Goal: Transaction & Acquisition: Purchase product/service

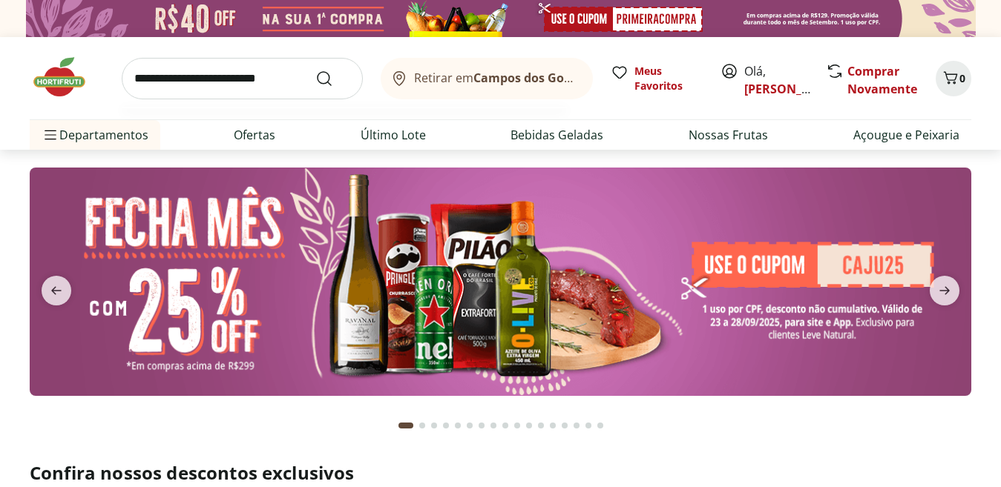
click at [210, 87] on input "search" at bounding box center [242, 79] width 241 height 42
type input "**********"
click at [315, 70] on button "Submit Search" at bounding box center [333, 79] width 36 height 18
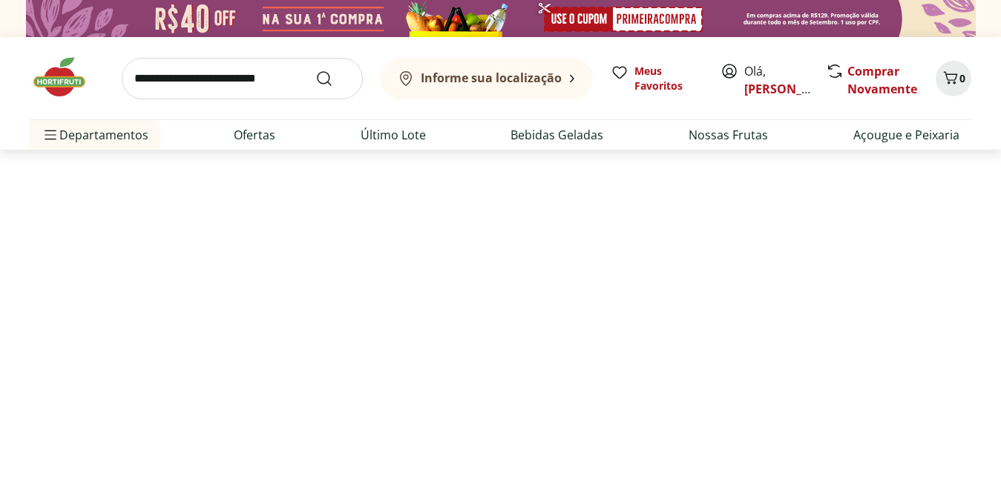
select select "**********"
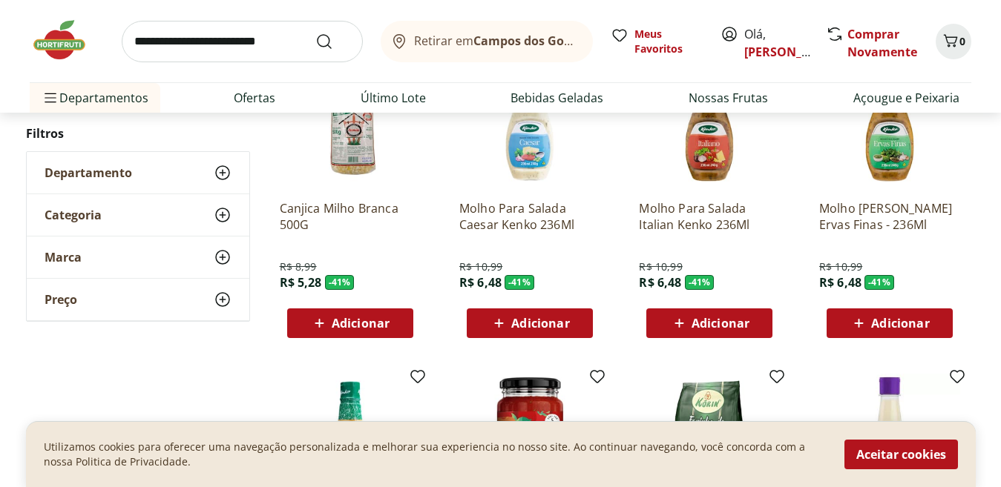
scroll to position [890, 0]
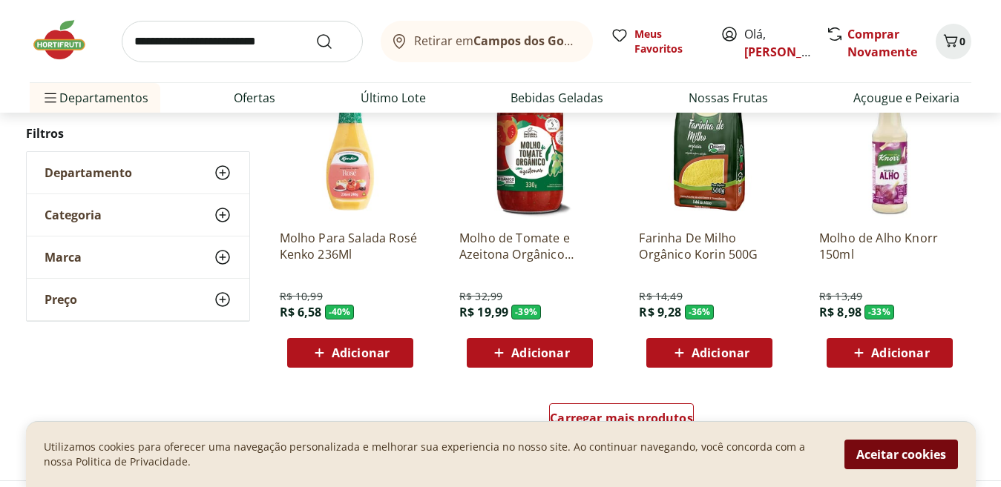
click at [892, 462] on button "Aceitar cookies" at bounding box center [900, 455] width 113 height 30
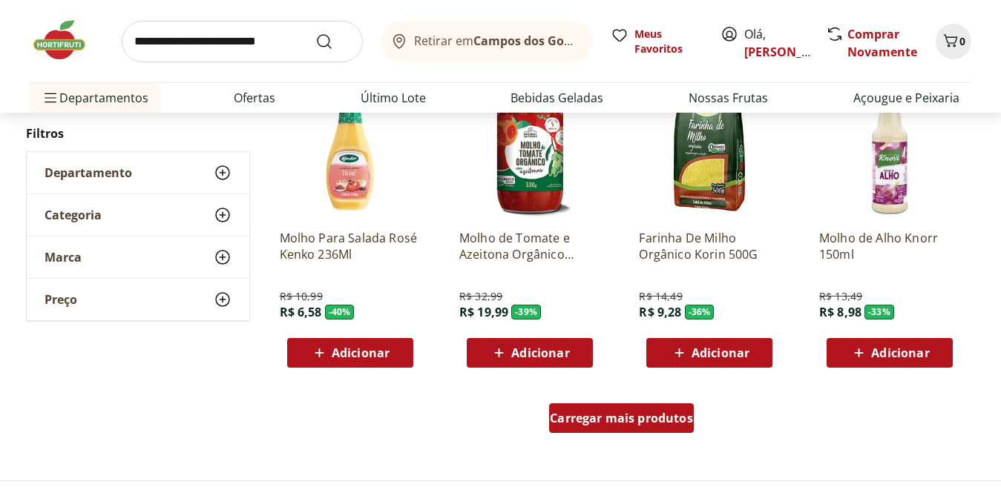
click at [678, 423] on span "Carregar mais produtos" at bounding box center [621, 418] width 143 height 12
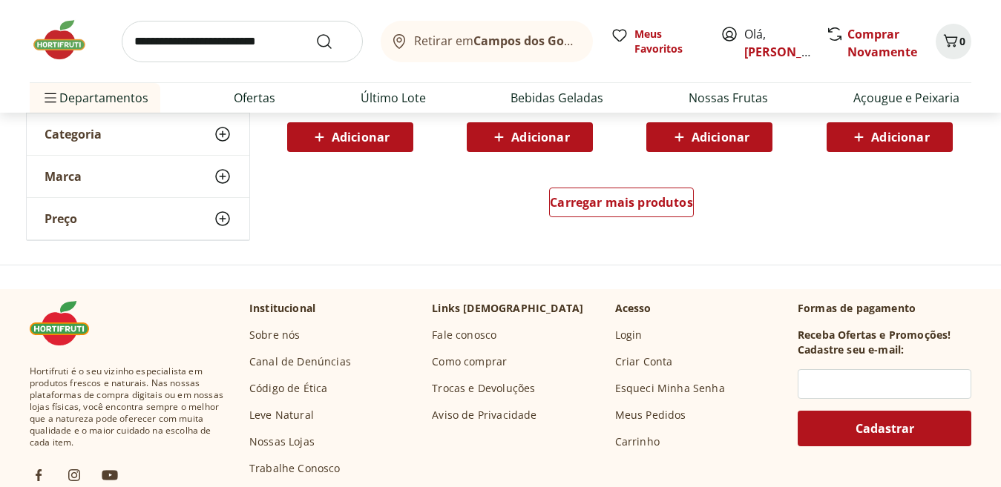
scroll to position [2077, 0]
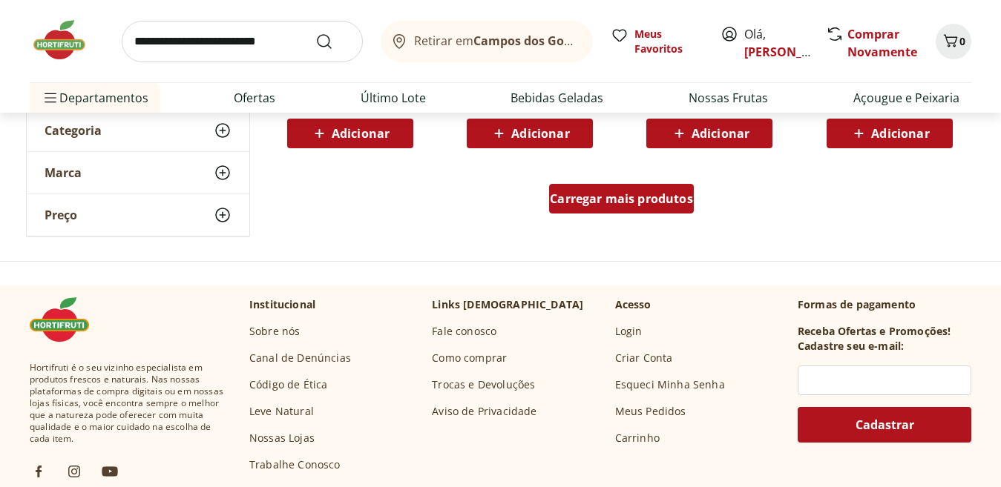
click at [591, 203] on span "Carregar mais produtos" at bounding box center [621, 199] width 143 height 12
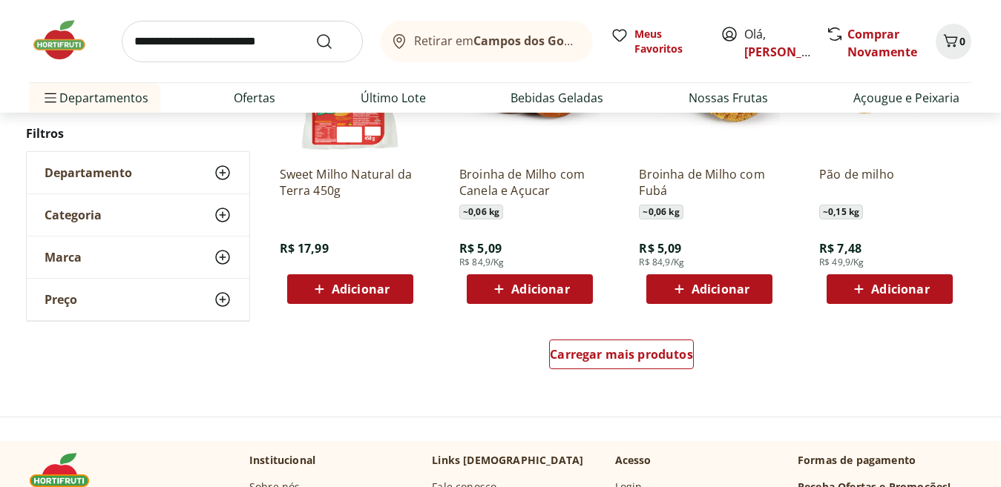
scroll to position [2893, 0]
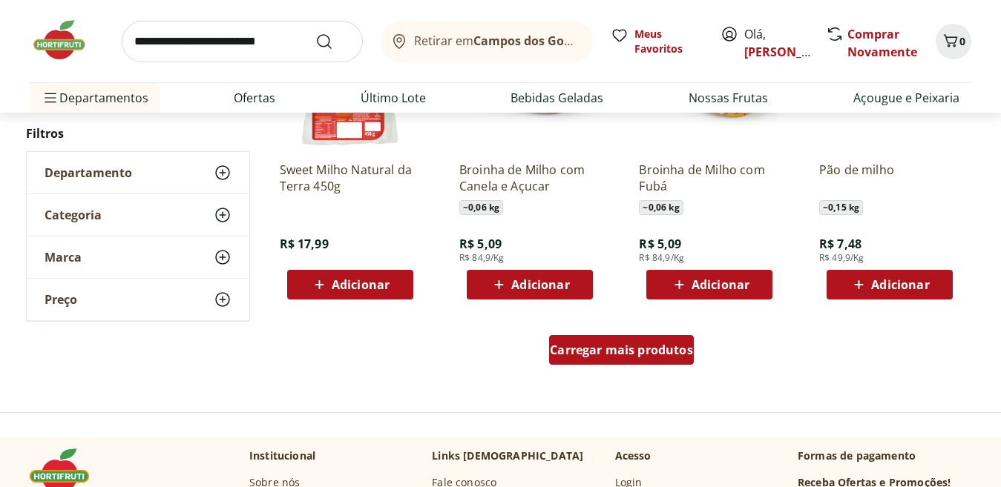
click at [622, 366] on link "Carregar mais produtos" at bounding box center [621, 353] width 145 height 36
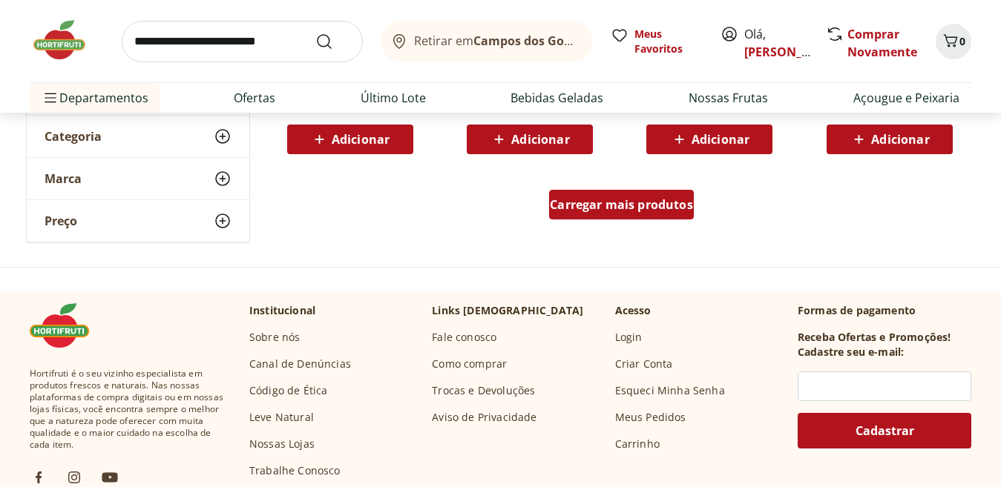
scroll to position [4079, 0]
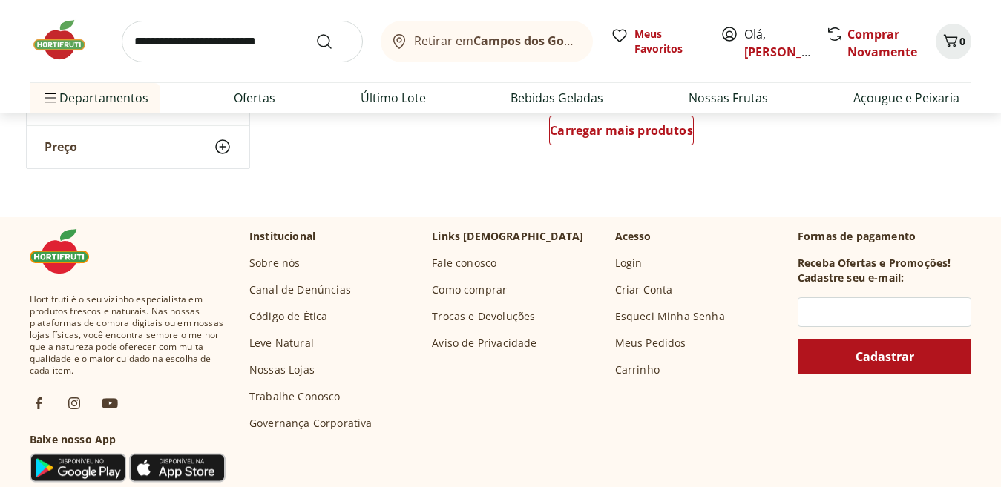
click at [302, 50] on input "search" at bounding box center [242, 42] width 241 height 42
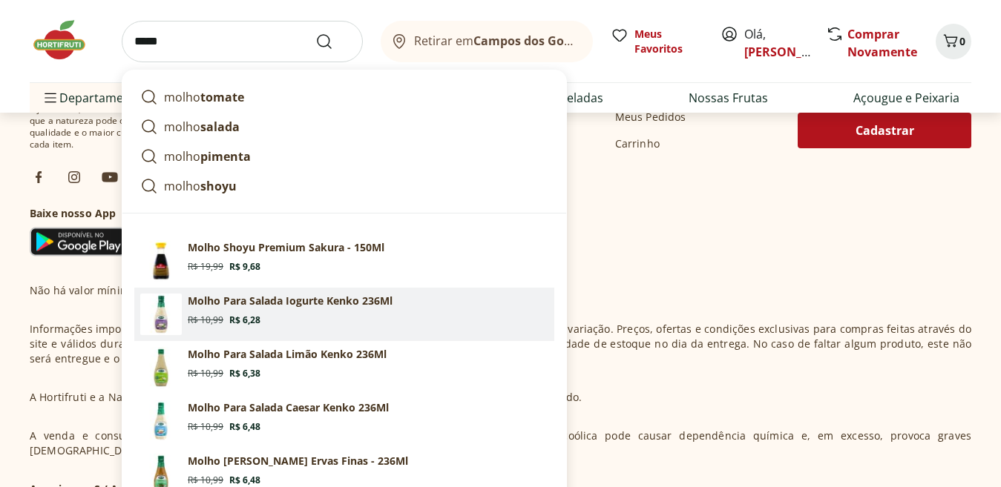
scroll to position [4381, 0]
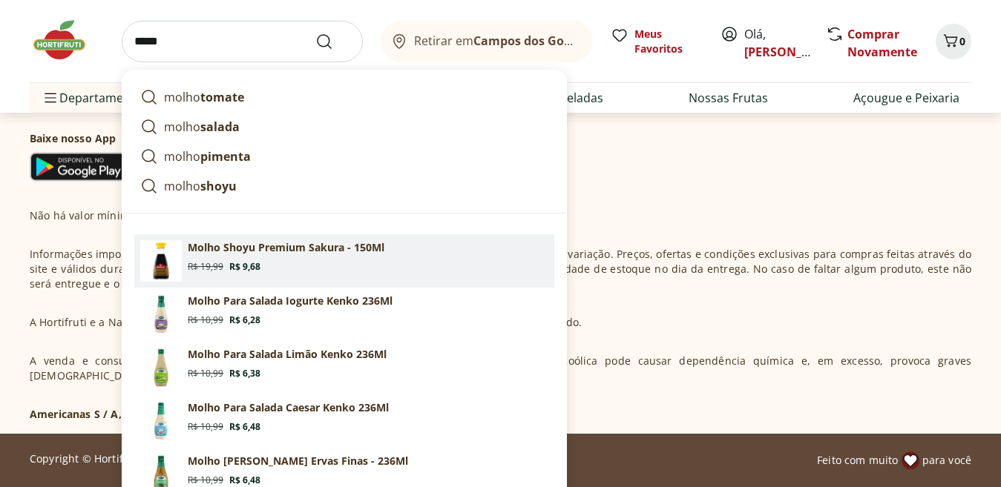
type input "*****"
click at [315, 33] on button "Submit Search" at bounding box center [333, 42] width 36 height 18
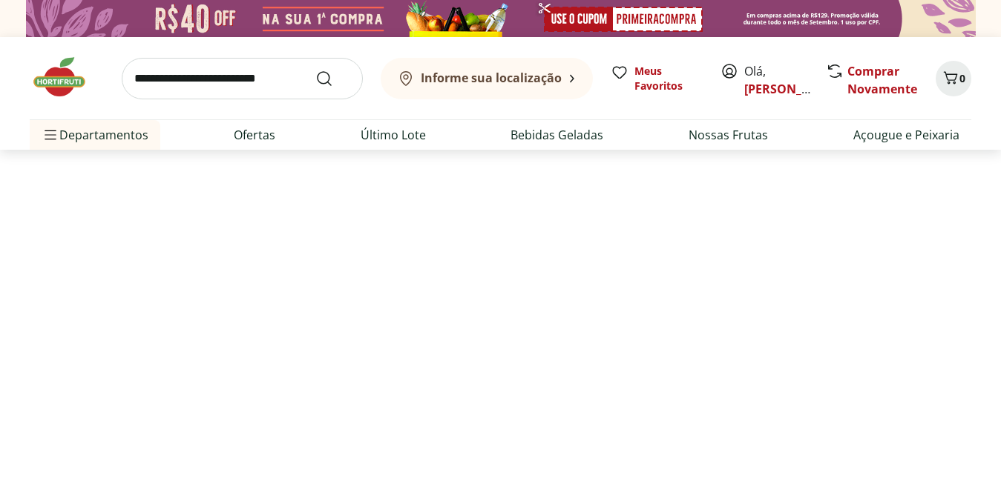
select select "**********"
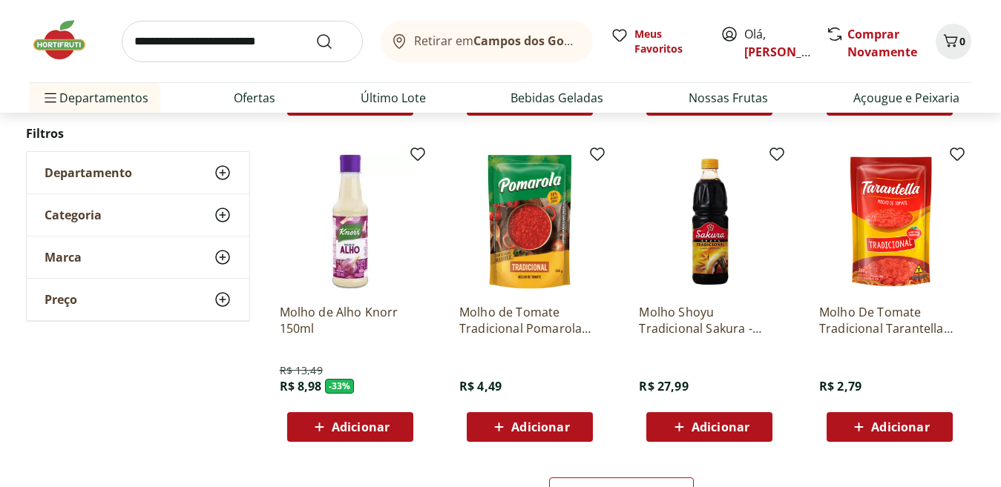
scroll to position [1113, 0]
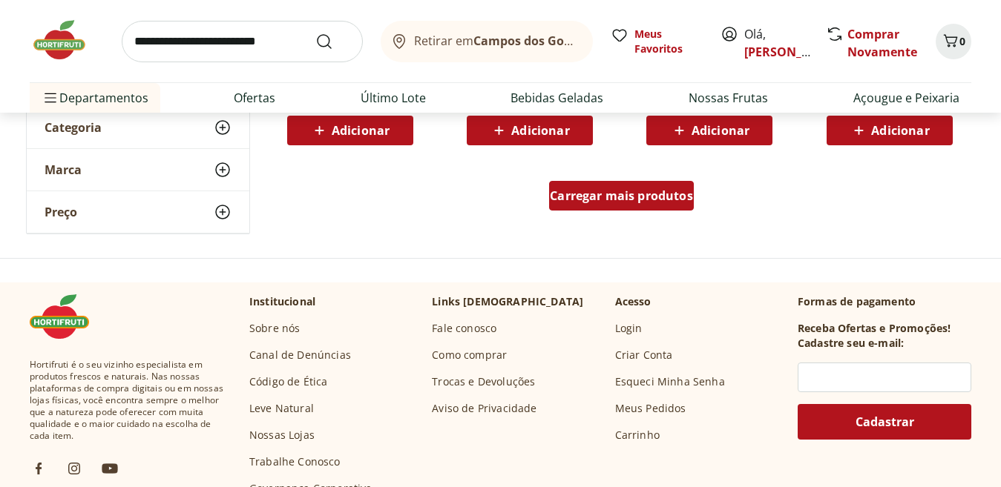
click at [662, 206] on div "Carregar mais produtos" at bounding box center [621, 196] width 145 height 30
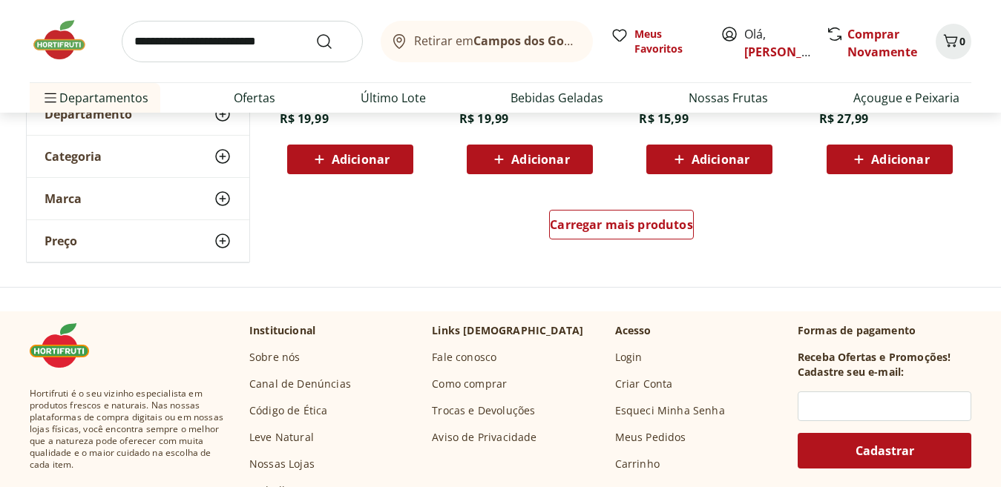
scroll to position [2077, 0]
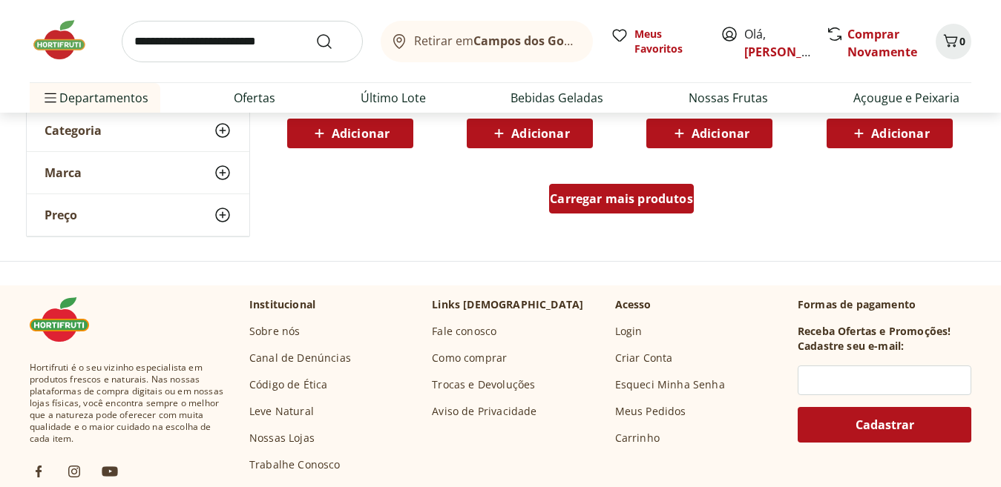
click at [666, 208] on div "Carregar mais produtos" at bounding box center [621, 199] width 145 height 30
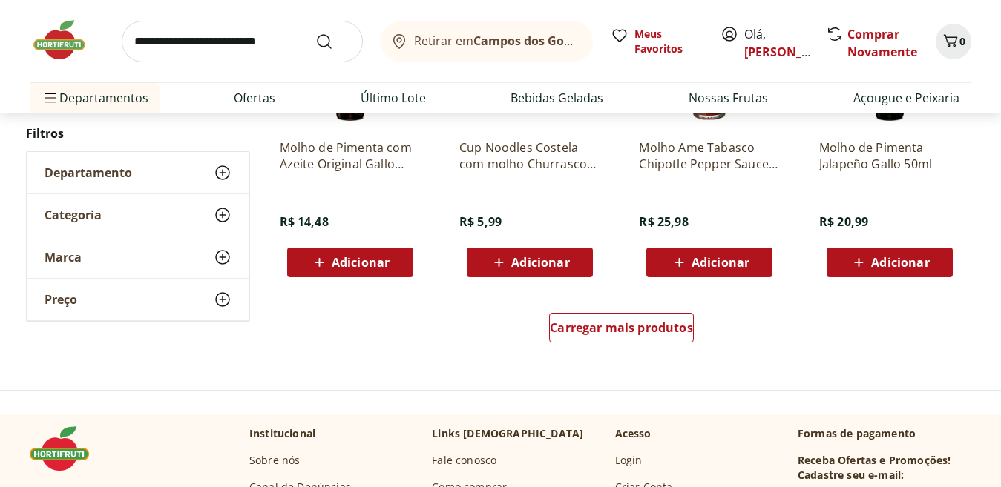
scroll to position [2967, 0]
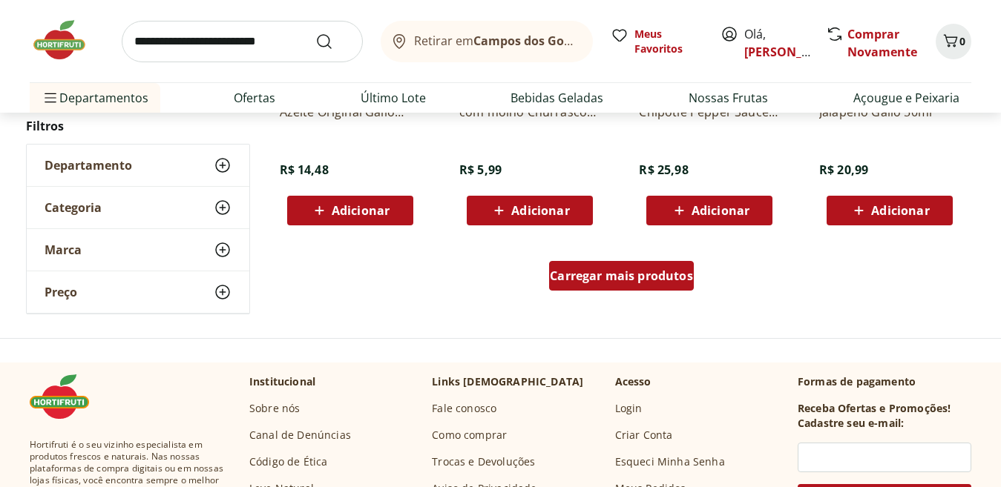
click at [683, 288] on div "Carregar mais produtos" at bounding box center [621, 276] width 145 height 30
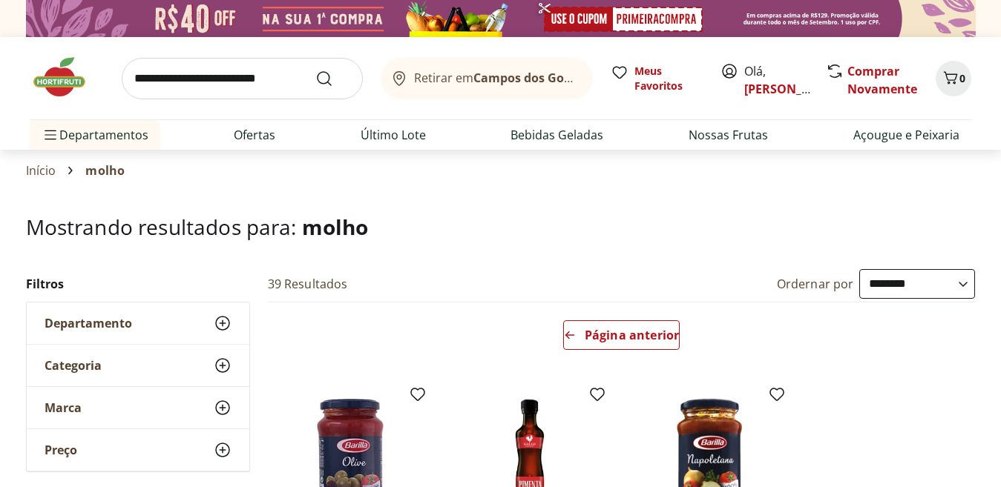
click at [976, 134] on div "Retirar em Campos dos Goytacazes/RJ Meus Favoritos Olá, Caroline Comprar Novame…" at bounding box center [500, 93] width 1001 height 113
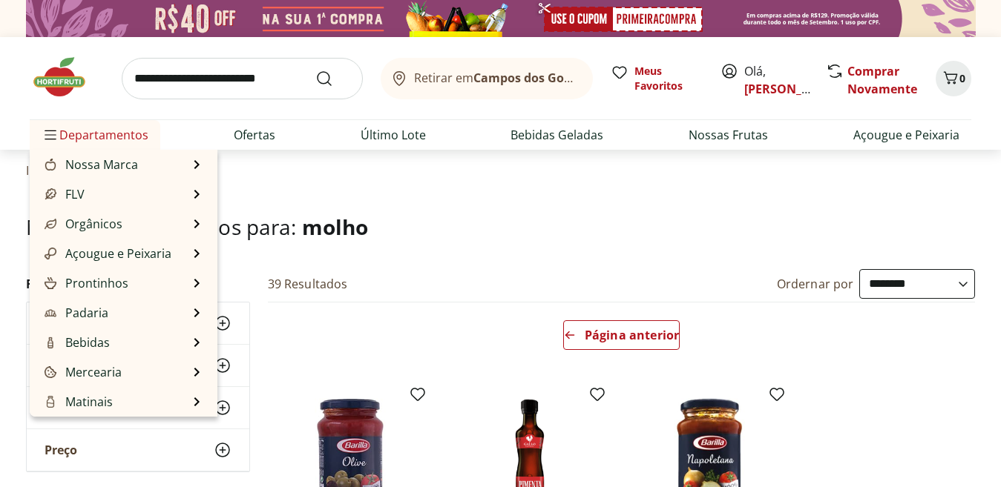
click at [112, 140] on span "Departamentos" at bounding box center [95, 135] width 107 height 36
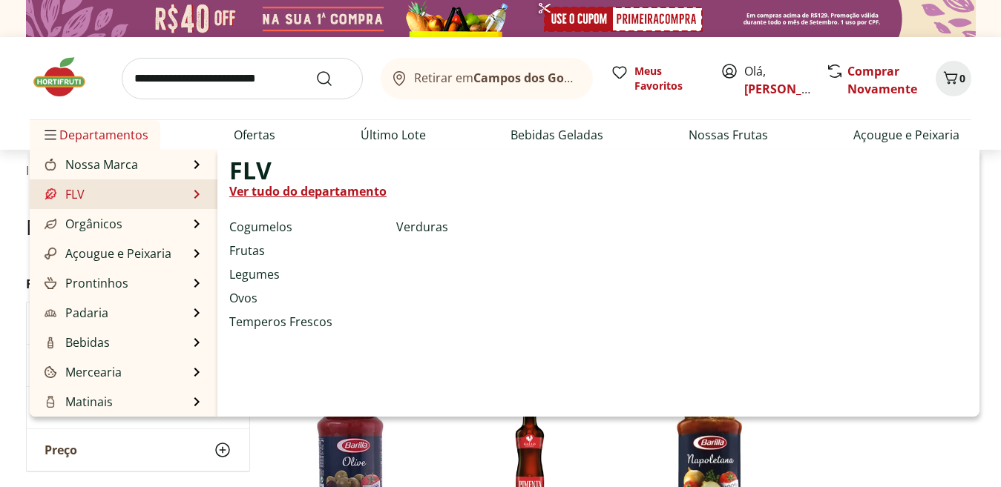
click at [280, 188] on link "Ver tudo do departamento" at bounding box center [307, 191] width 157 height 18
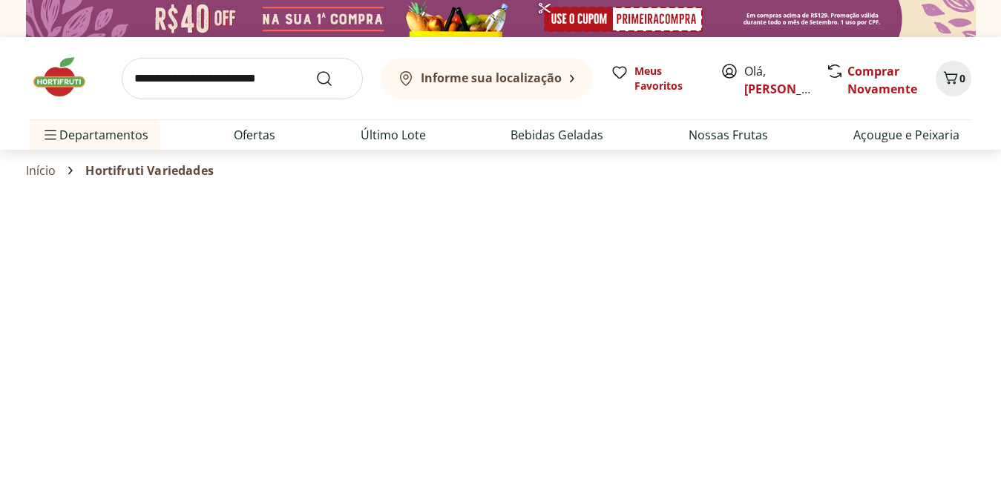
select select "**********"
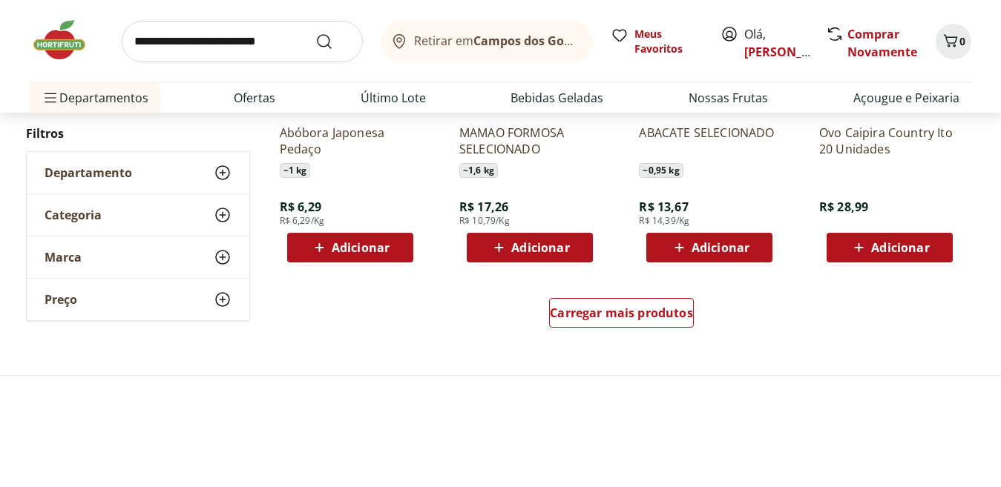
scroll to position [964, 0]
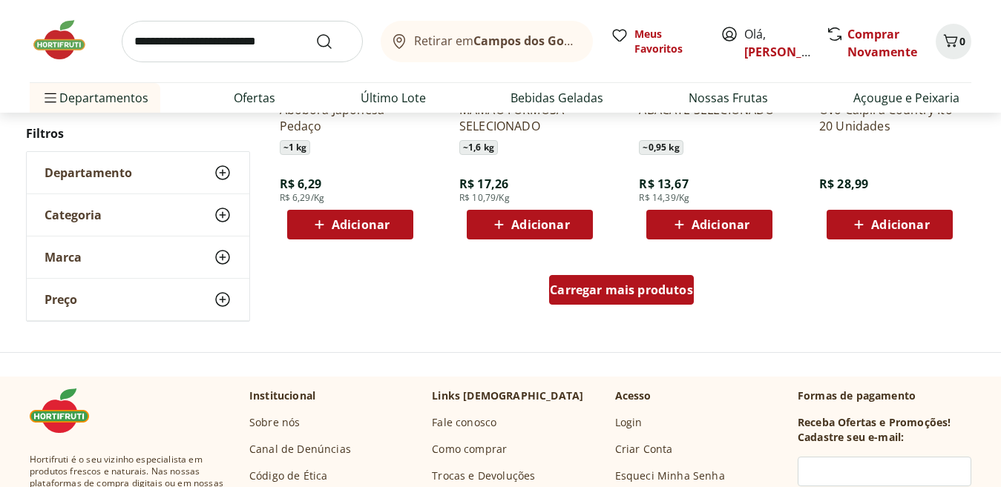
click at [593, 296] on span "Carregar mais produtos" at bounding box center [621, 290] width 143 height 12
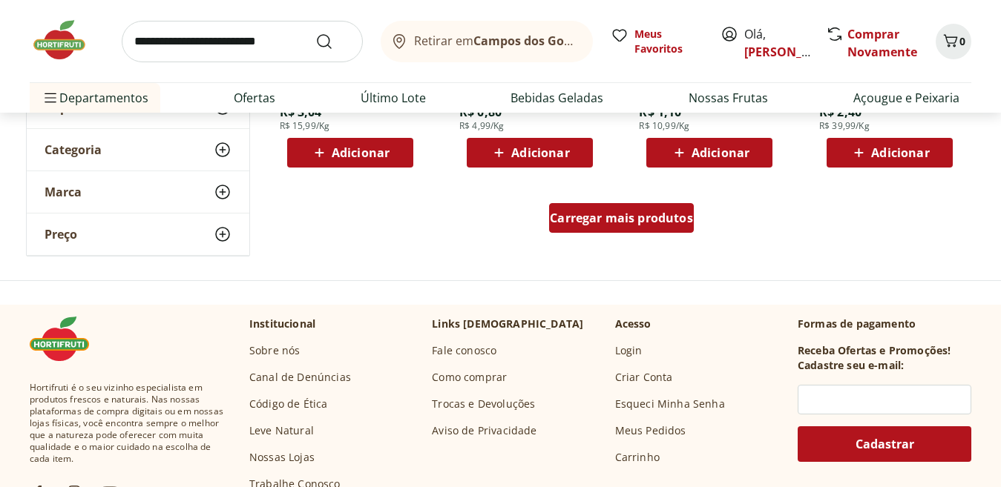
scroll to position [2003, 0]
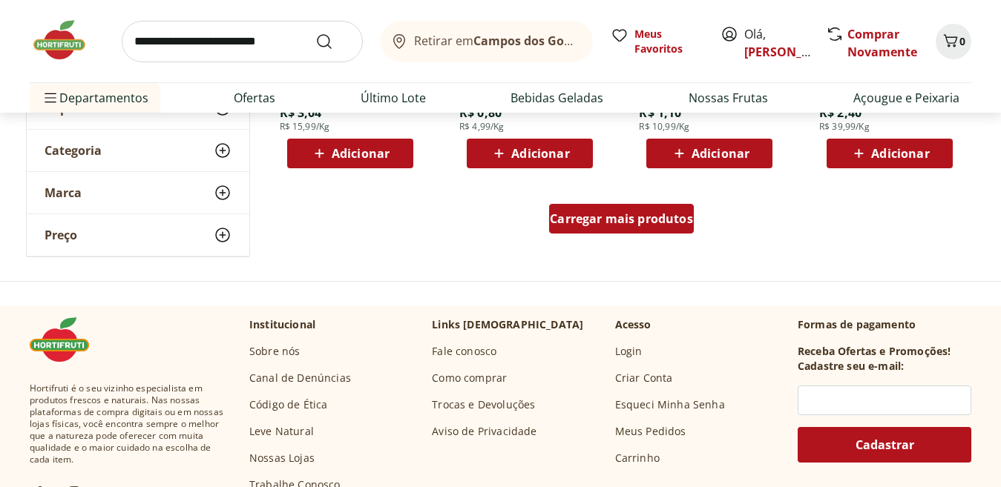
click at [607, 225] on span "Carregar mais produtos" at bounding box center [621, 219] width 143 height 12
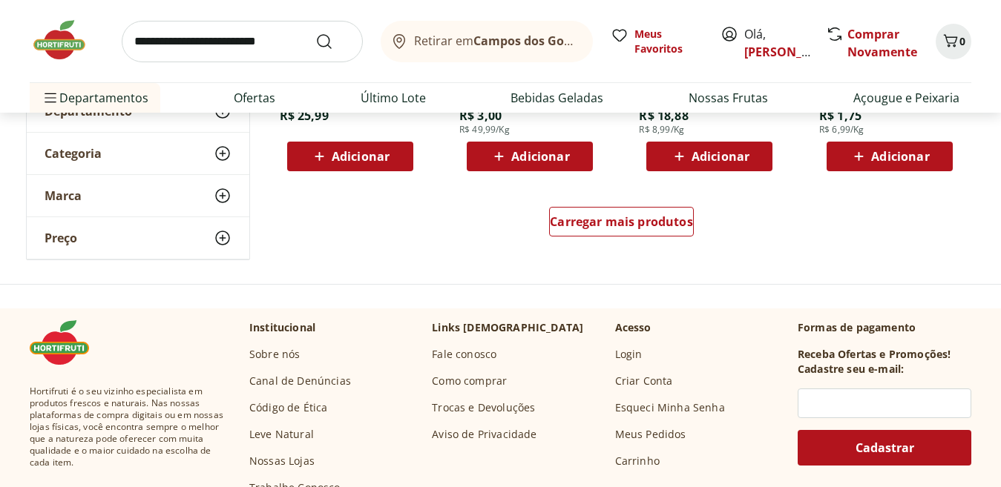
scroll to position [2819, 0]
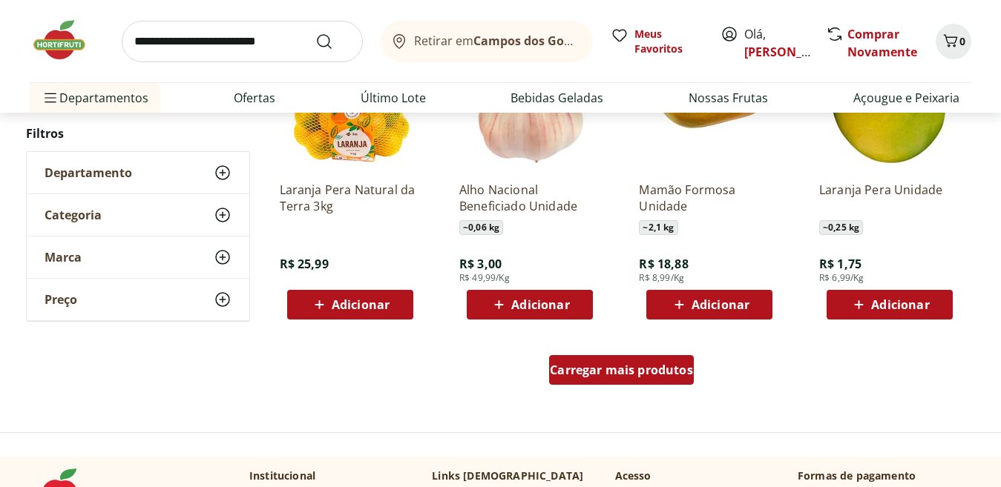
click at [609, 369] on span "Carregar mais produtos" at bounding box center [621, 370] width 143 height 12
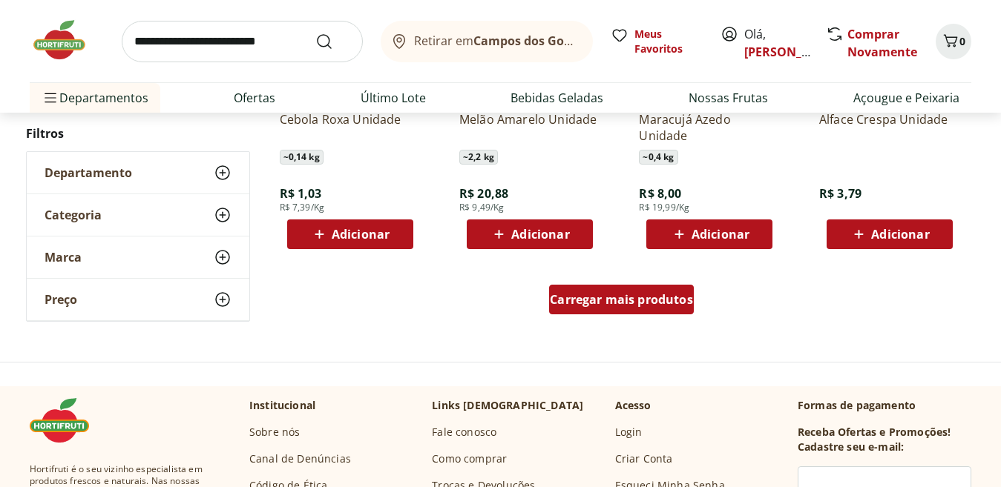
scroll to position [3857, 0]
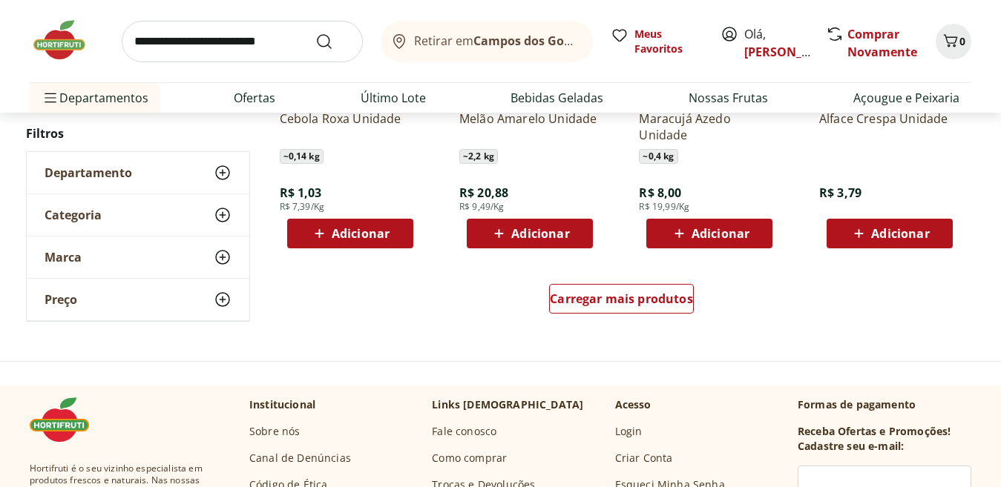
click at [79, 53] on img at bounding box center [67, 40] width 74 height 45
